Goal: Book appointment/travel/reservation

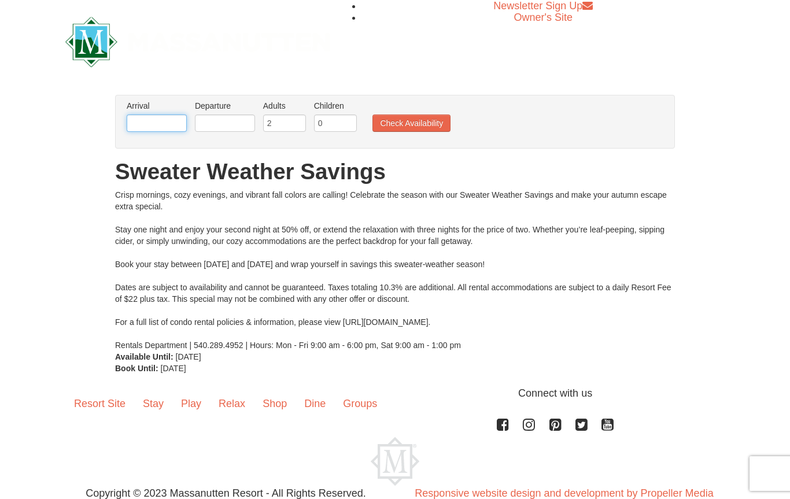
click at [160, 127] on input "text" at bounding box center [157, 123] width 60 height 17
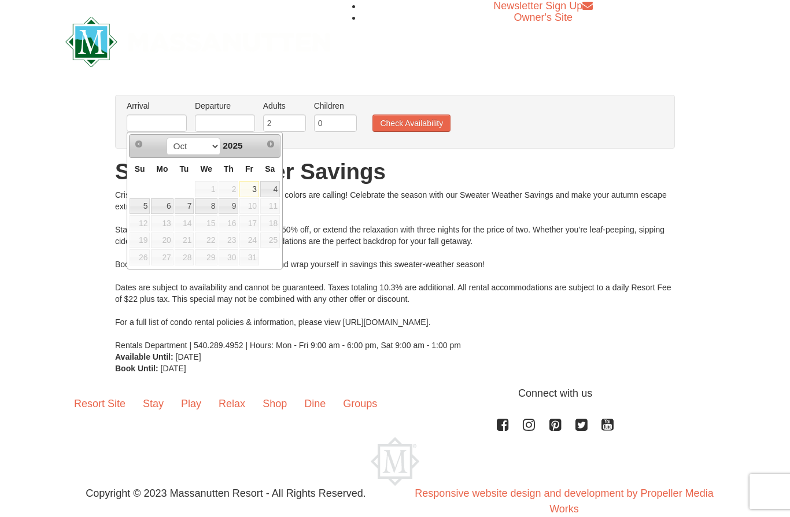
click at [274, 192] on link "4" at bounding box center [270, 189] width 20 height 16
type input "10/04/2025"
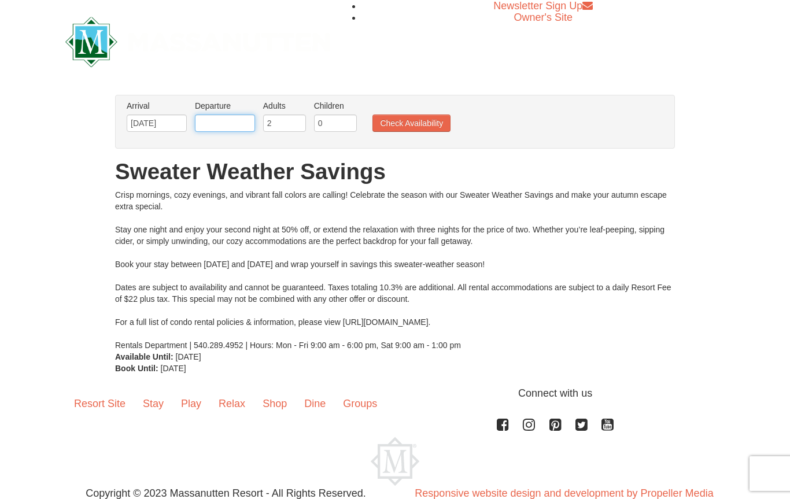
click at [218, 128] on input "text" at bounding box center [225, 123] width 60 height 17
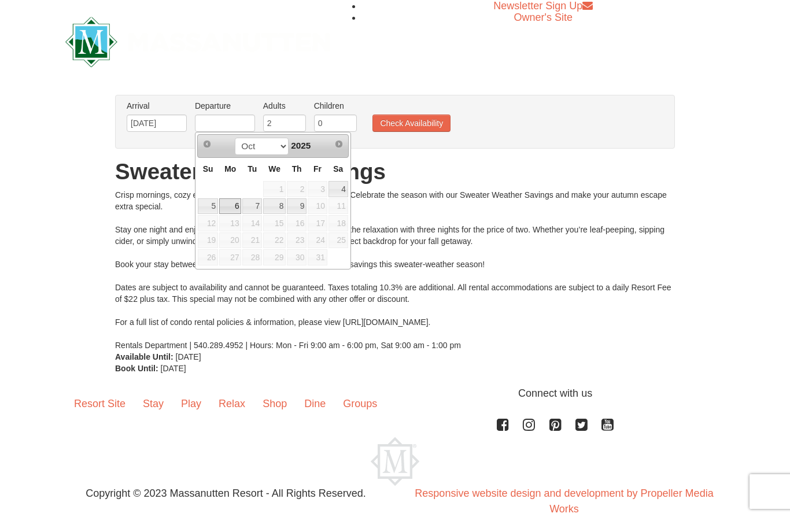
click at [231, 211] on link "6" at bounding box center [230, 206] width 22 height 16
type input "10/06/2025"
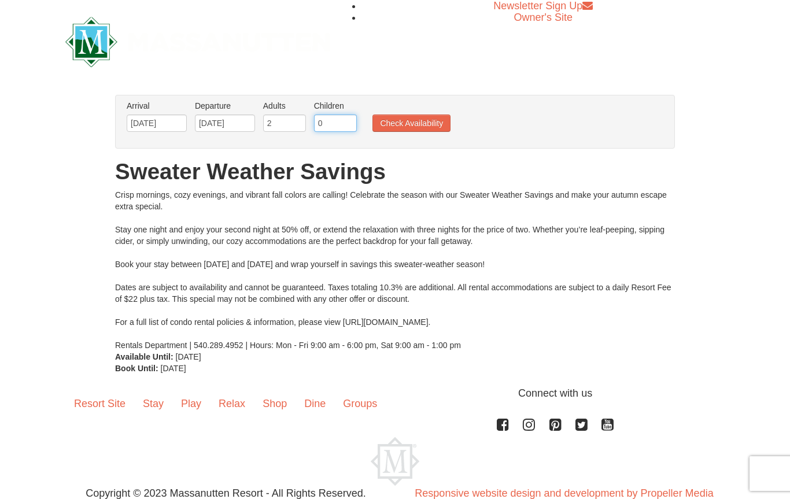
click at [340, 123] on input "0" at bounding box center [335, 123] width 43 height 17
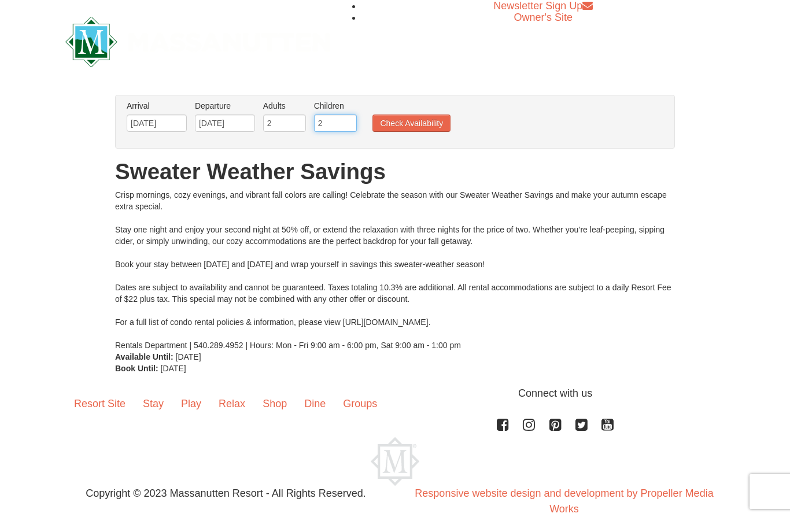
type input "2"
click at [409, 123] on button "Check Availability" at bounding box center [412, 123] width 78 height 17
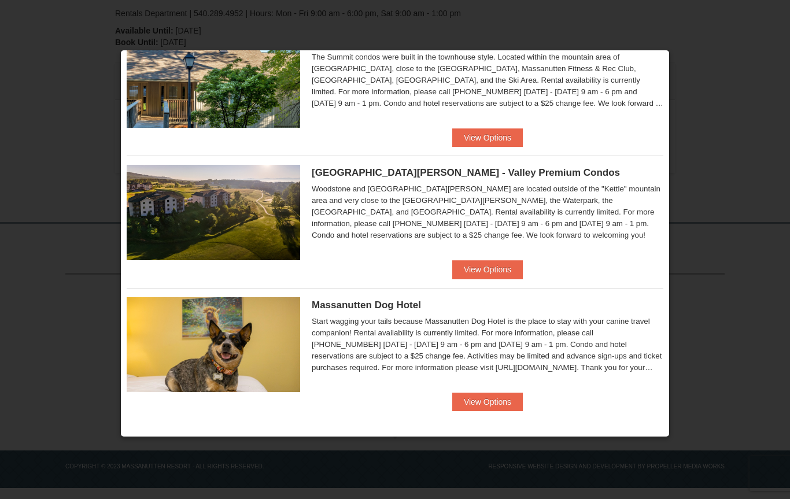
scroll to position [584, 0]
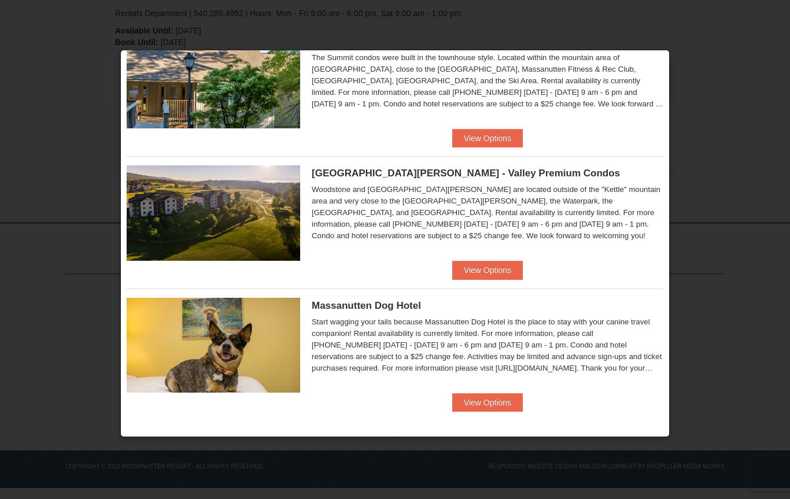
click at [719, 123] on div at bounding box center [395, 249] width 790 height 499
click at [721, 125] on div at bounding box center [395, 249] width 790 height 499
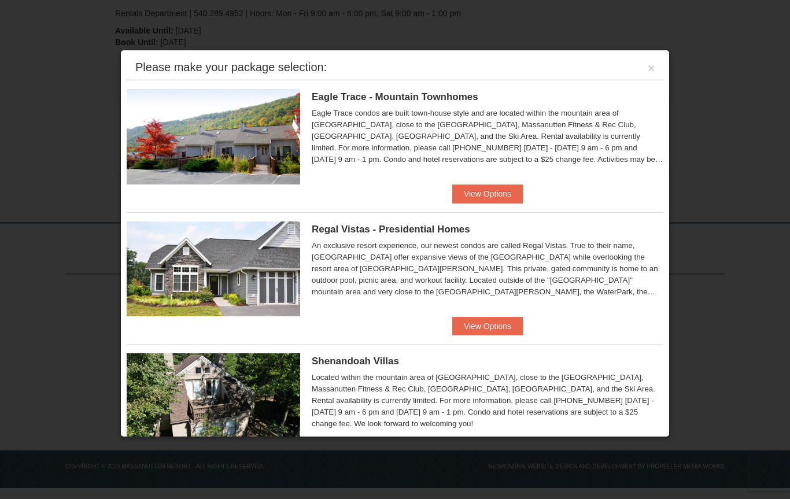
scroll to position [0, 0]
click at [653, 71] on button "×" at bounding box center [651, 68] width 7 height 12
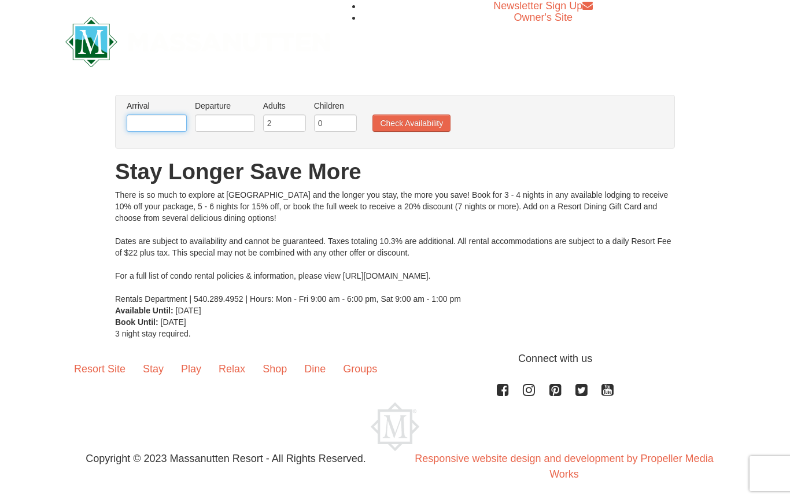
click at [161, 123] on input "text" at bounding box center [157, 123] width 60 height 17
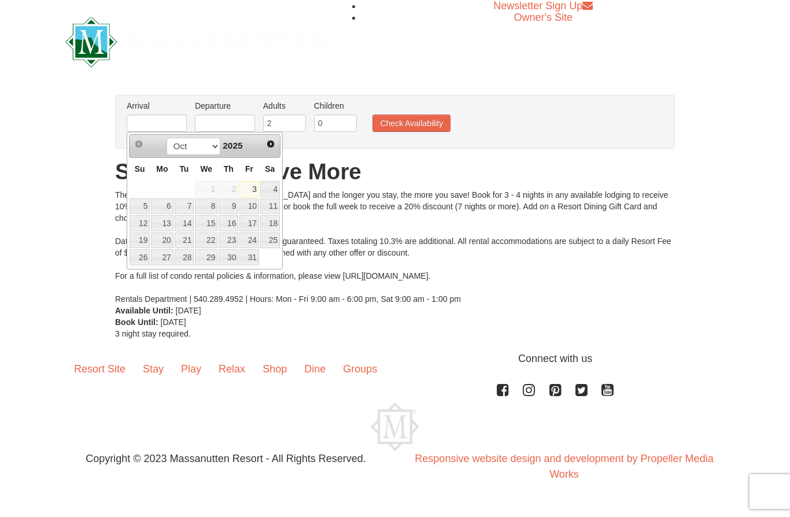
click at [145, 207] on link "5" at bounding box center [140, 206] width 20 height 16
type input "[DATE]"
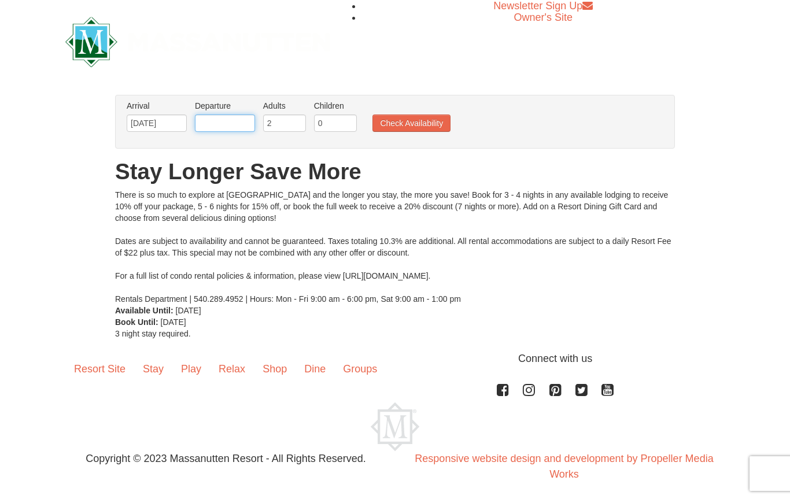
click at [222, 124] on input "text" at bounding box center [225, 123] width 60 height 17
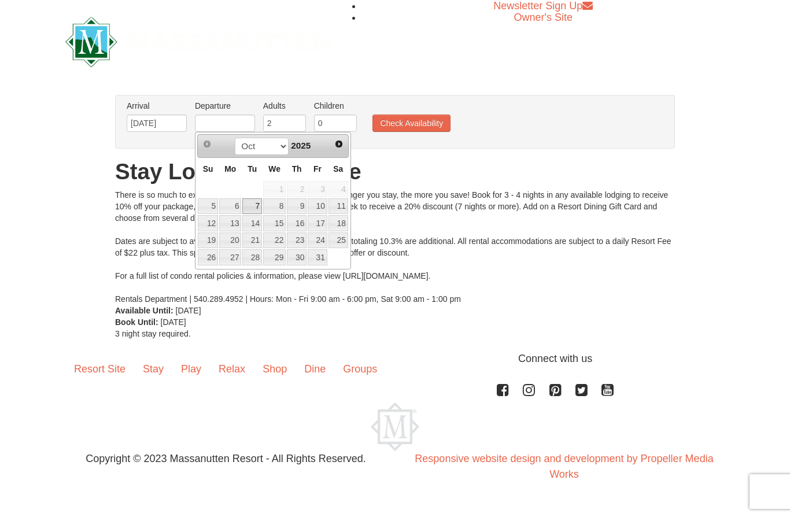
click at [259, 208] on link "7" at bounding box center [252, 206] width 20 height 16
type input "[DATE]"
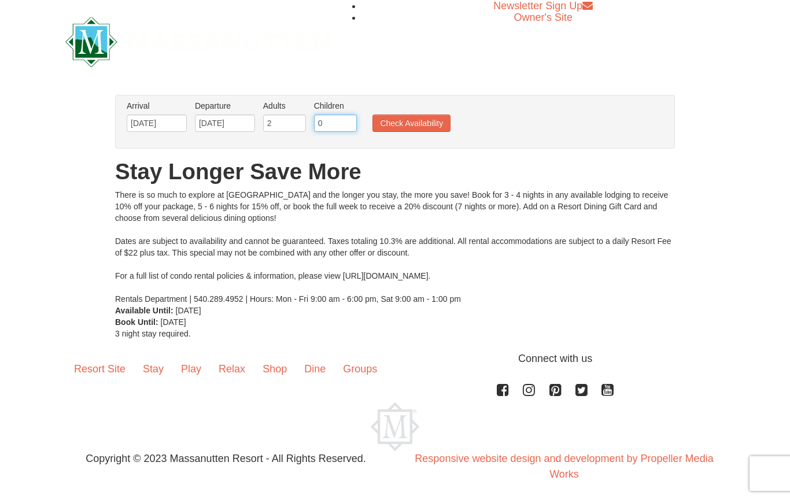
click at [332, 122] on input "0" at bounding box center [335, 123] width 43 height 17
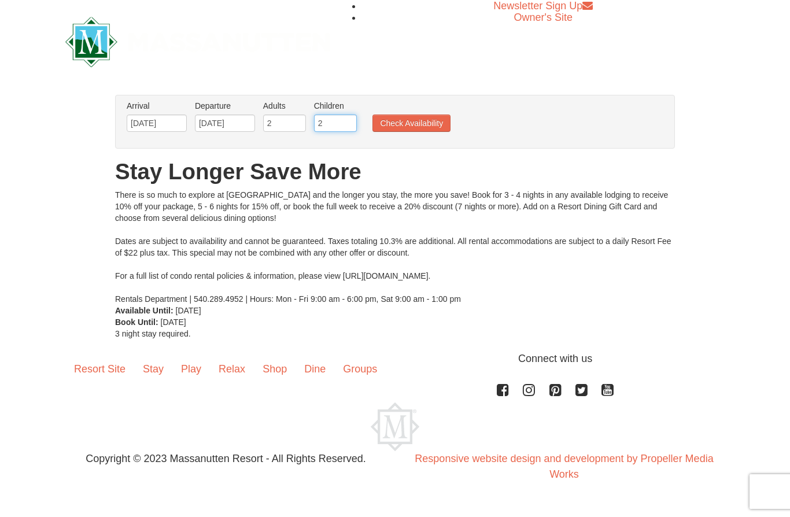
type input "2"
click at [396, 116] on button "Check Availability" at bounding box center [412, 123] width 78 height 17
